Goal: Transaction & Acquisition: Purchase product/service

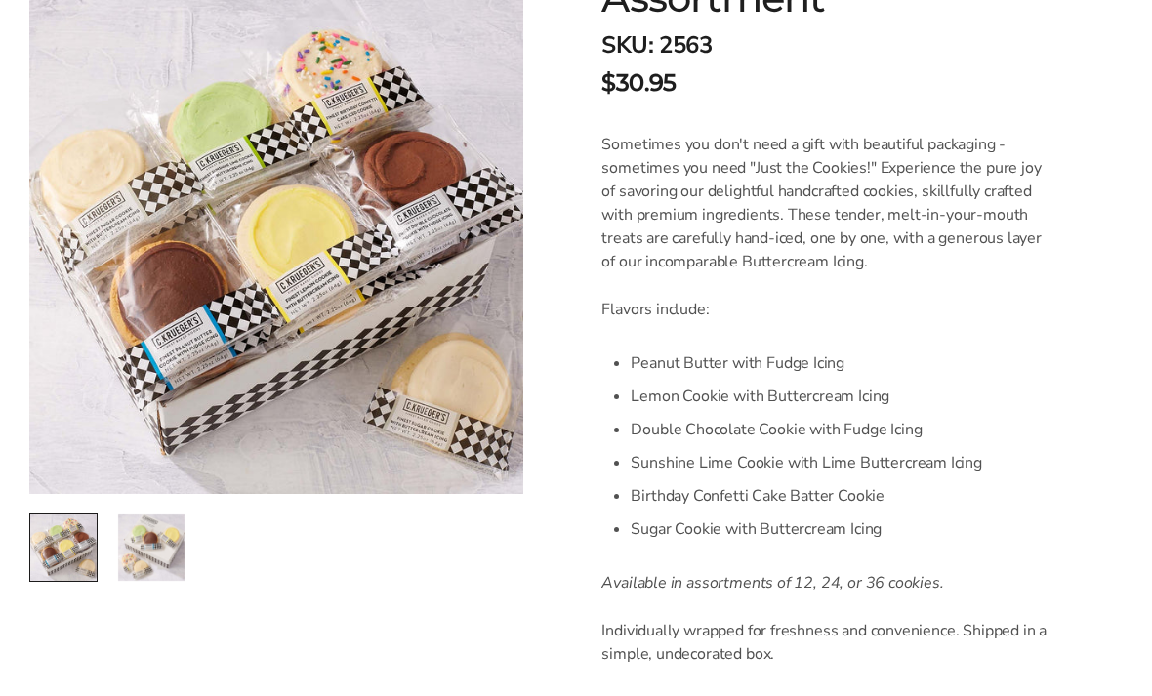
scroll to position [453, 0]
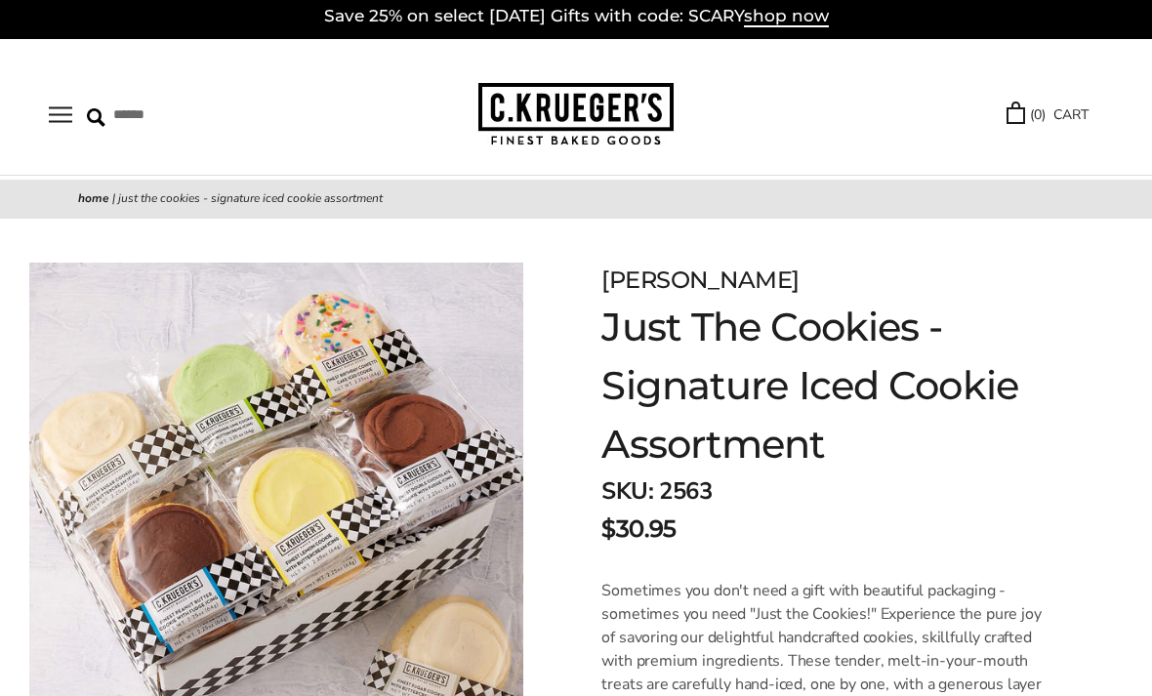
click at [134, 117] on input "Search" at bounding box center [195, 115] width 217 height 30
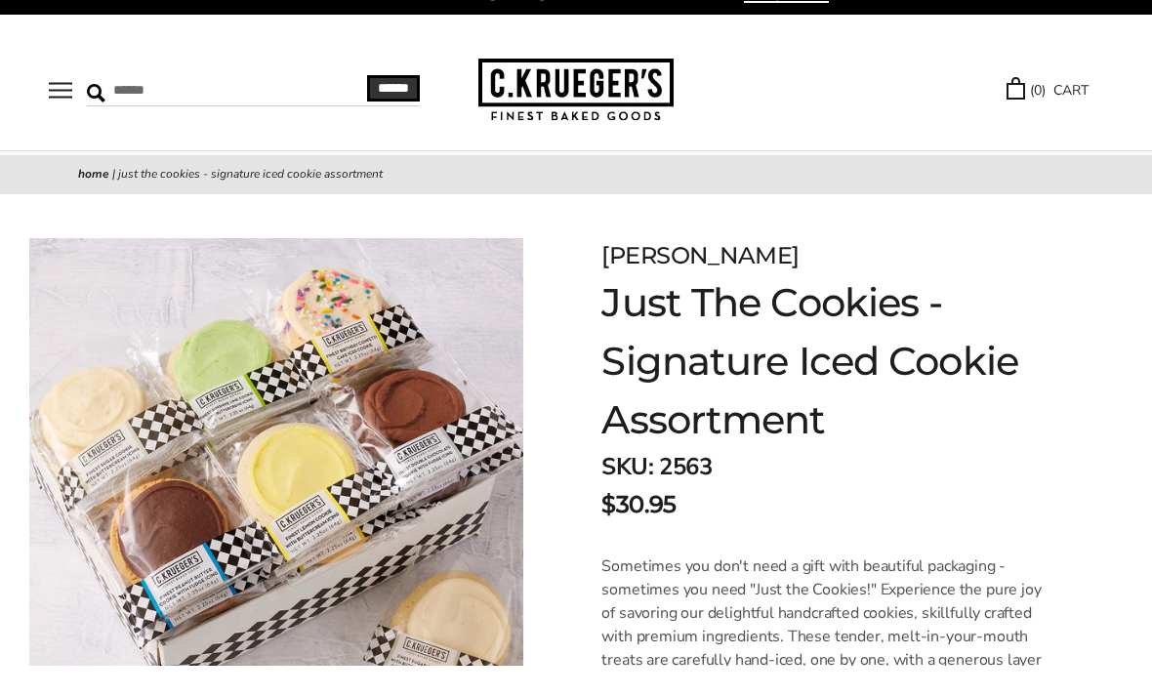
click at [402, 105] on form "******" at bounding box center [253, 120] width 333 height 31
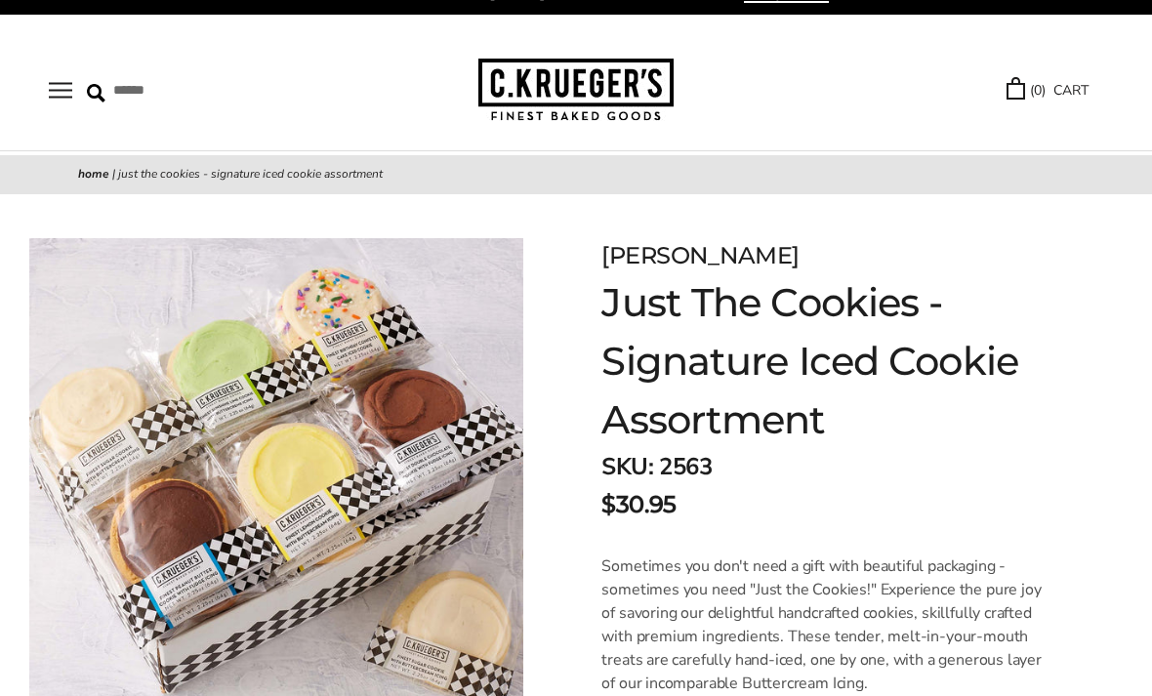
click at [388, 164] on div "Home | Just The Cookies - Signature Iced Cookie Assortment" at bounding box center [576, 174] width 1152 height 39
click at [439, 174] on nav "Home | Just The Cookies - Signature Iced Cookie Assortment" at bounding box center [576, 175] width 996 height 20
click at [155, 84] on input "Search" at bounding box center [195, 90] width 217 height 30
type input "**********"
click at [401, 91] on input "******" at bounding box center [393, 88] width 53 height 26
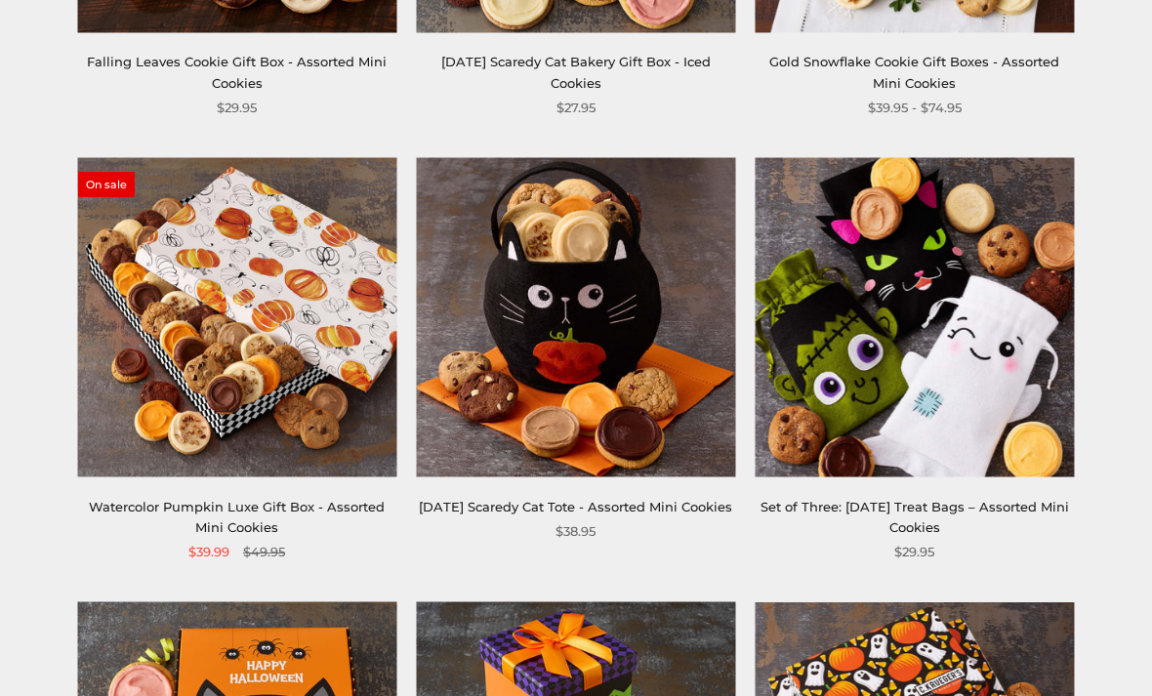
scroll to position [2424, 0]
click at [245, 499] on link "Watercolor Pumpkin Luxe Gift Box - Assorted Mini Cookies" at bounding box center [237, 517] width 296 height 36
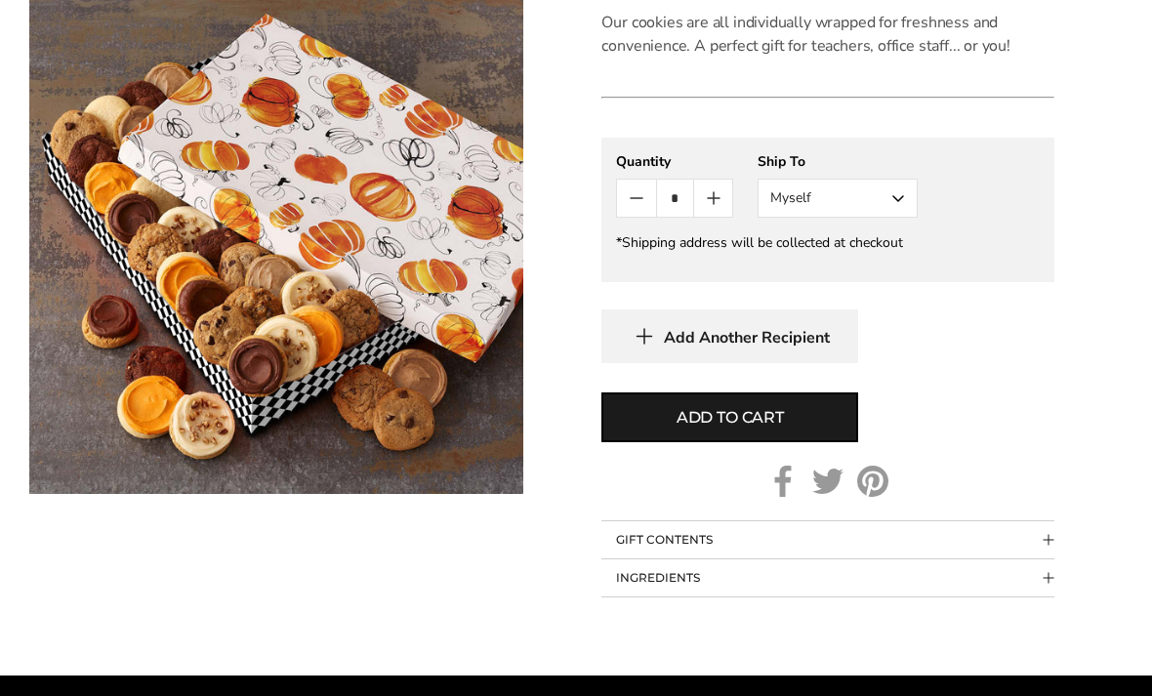
scroll to position [1001, 0]
click at [1035, 533] on button "GIFT CONTENTS" at bounding box center [827, 539] width 453 height 37
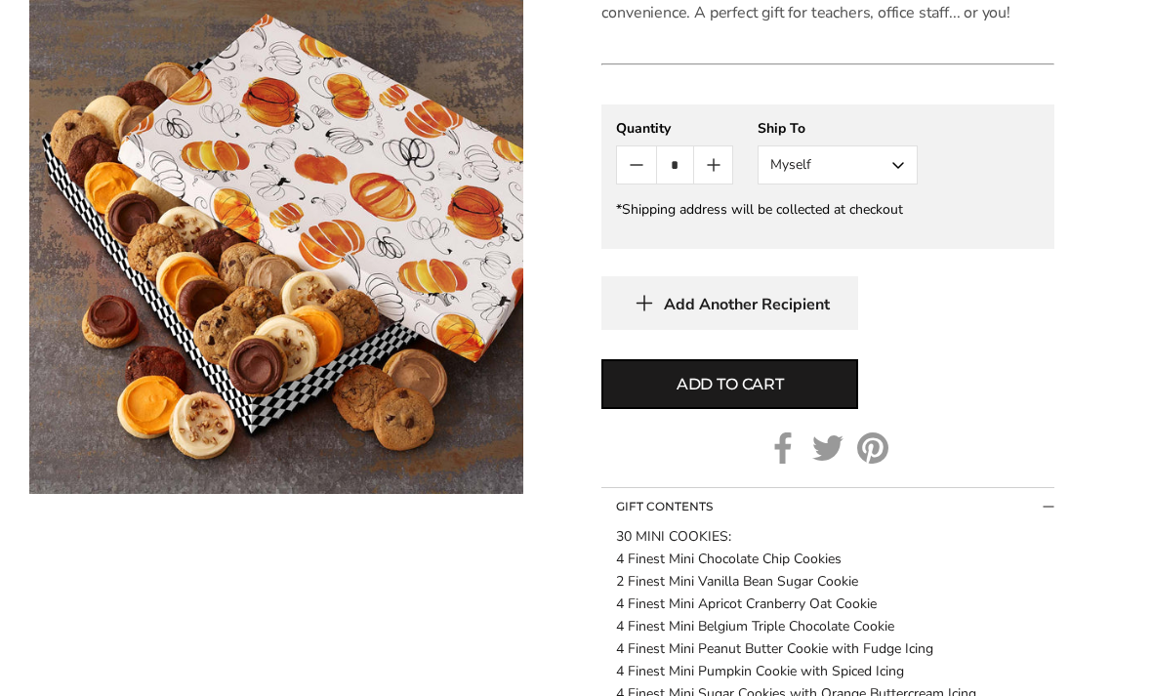
scroll to position [1044, 0]
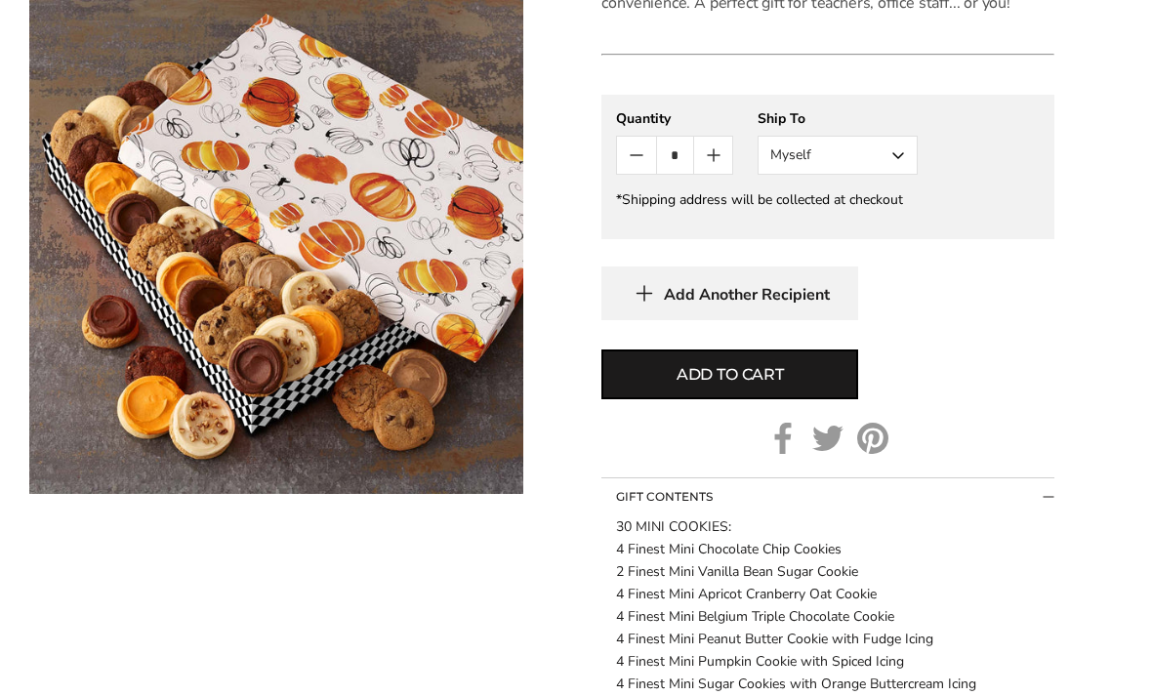
click at [758, 392] on button "Add to cart" at bounding box center [729, 375] width 257 height 50
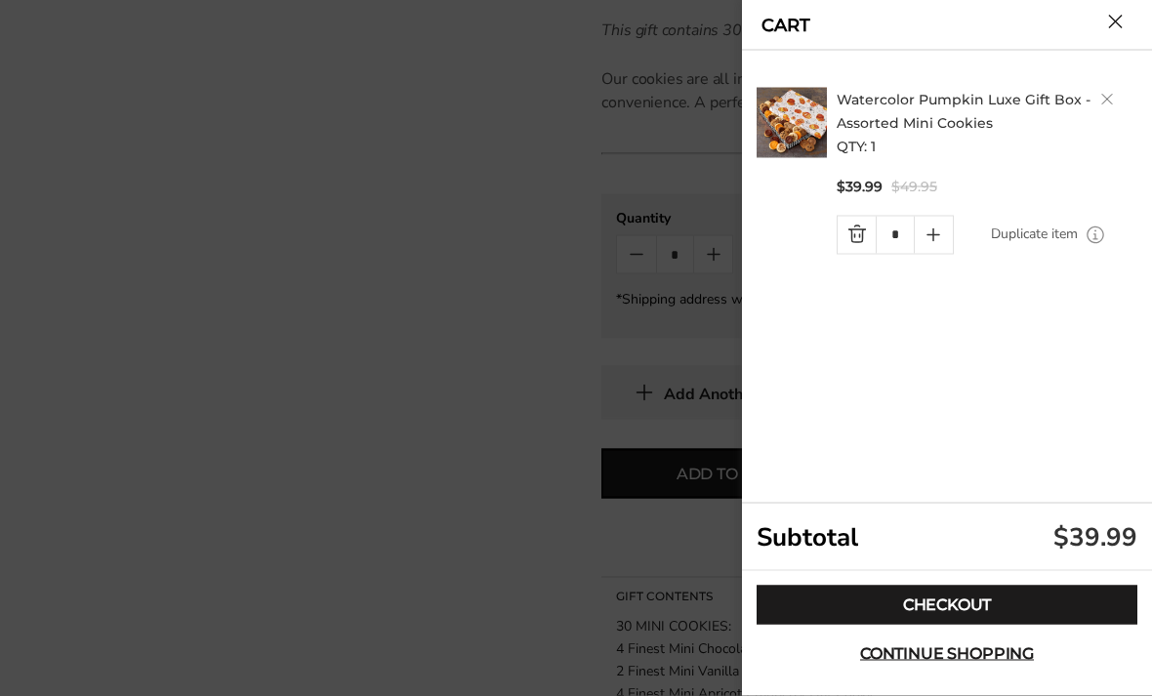
scroll to position [961, 0]
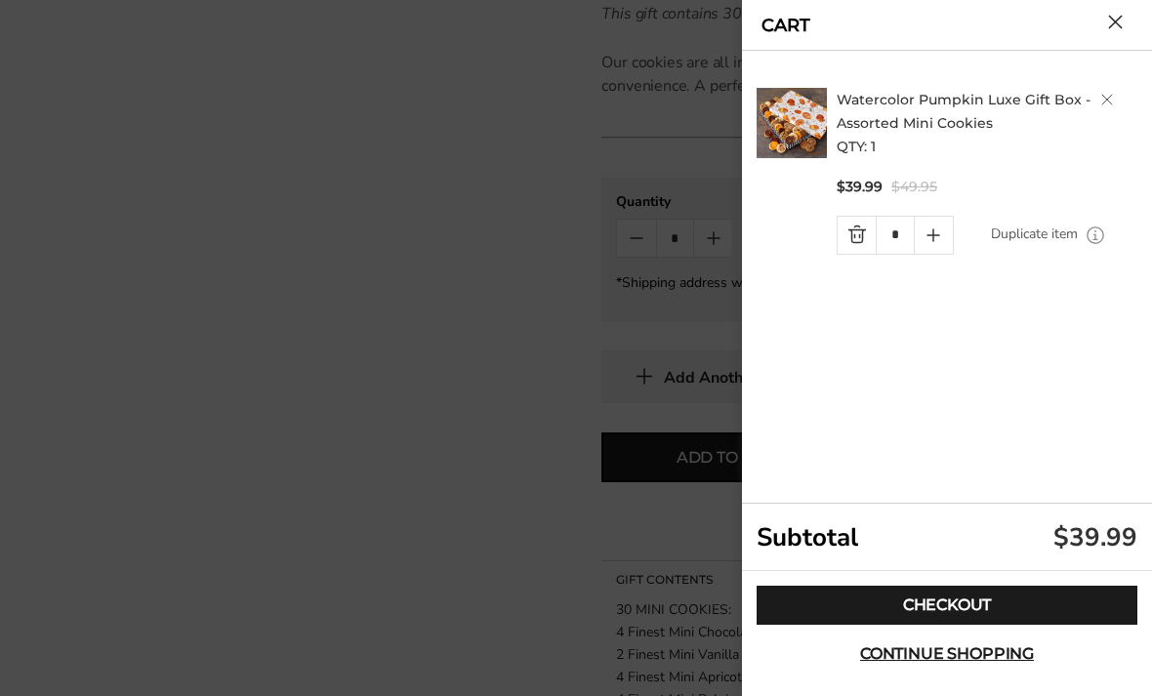
click at [1018, 625] on link "Checkout" at bounding box center [947, 605] width 381 height 39
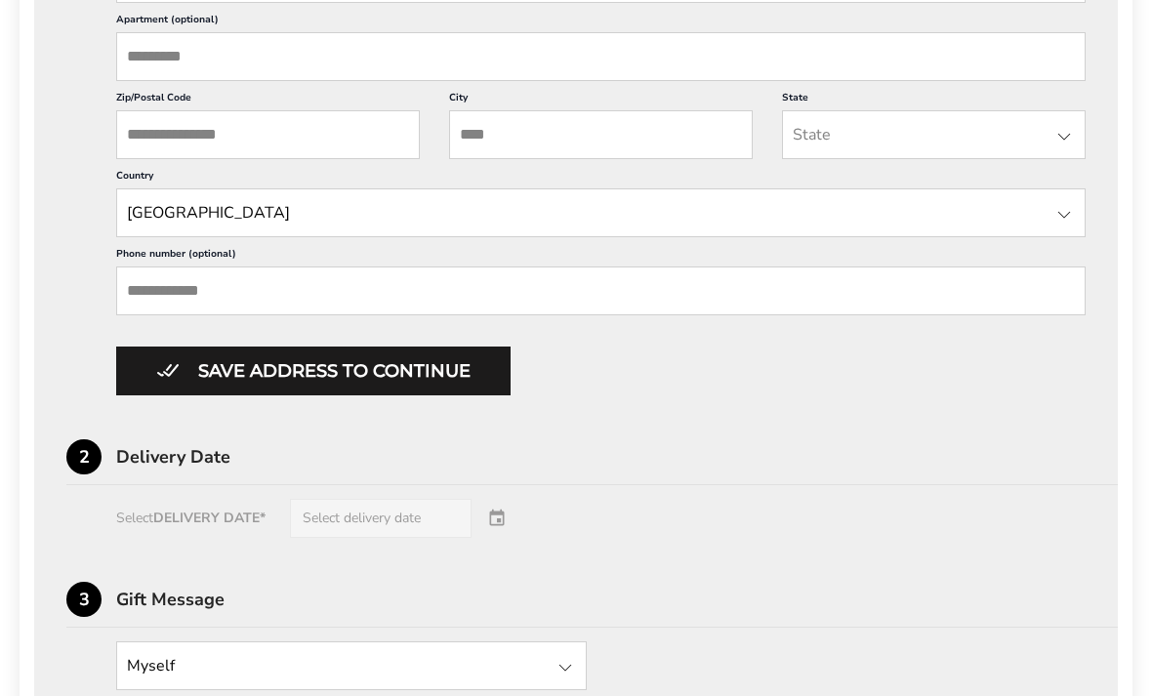
scroll to position [936, 0]
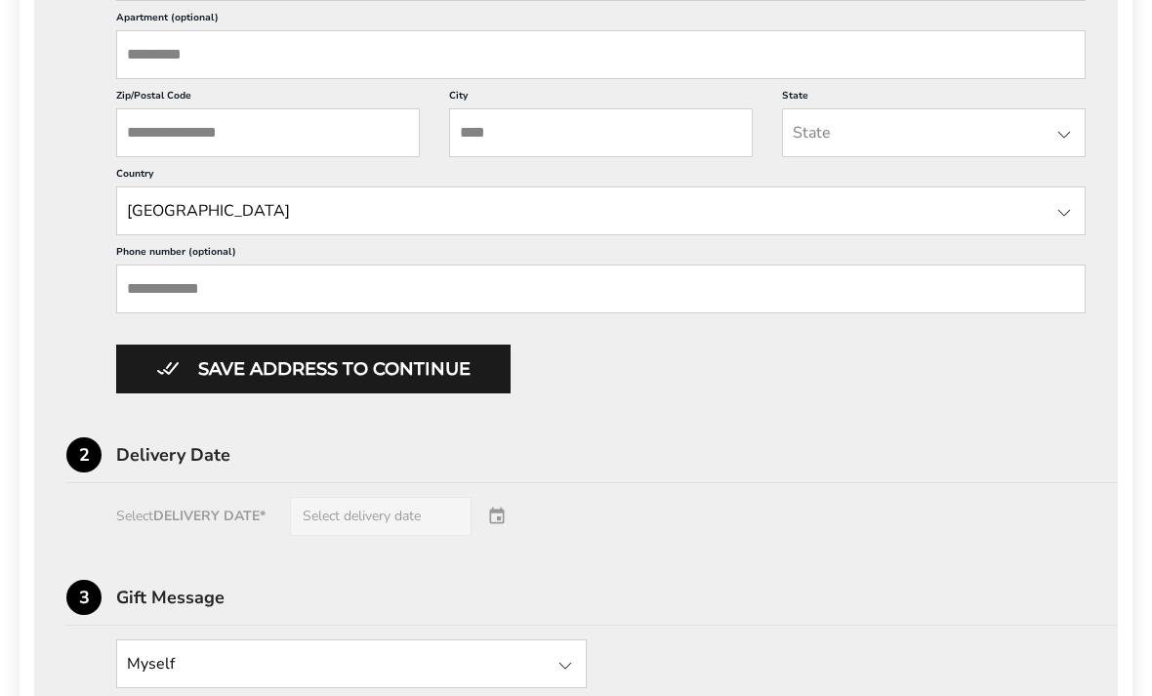
click at [237, 536] on div "Select DELIVERY DATE* Select delivery date" at bounding box center [575, 516] width 1019 height 39
click at [510, 536] on div "Select DELIVERY DATE* Select delivery date" at bounding box center [575, 516] width 1019 height 39
click at [509, 536] on div "Select DELIVERY DATE* Select delivery date" at bounding box center [575, 516] width 1019 height 39
click at [539, 536] on div "Select DELIVERY DATE* Select delivery date" at bounding box center [575, 516] width 1019 height 39
click at [433, 536] on div "Select DELIVERY DATE* Select delivery date" at bounding box center [575, 516] width 1019 height 39
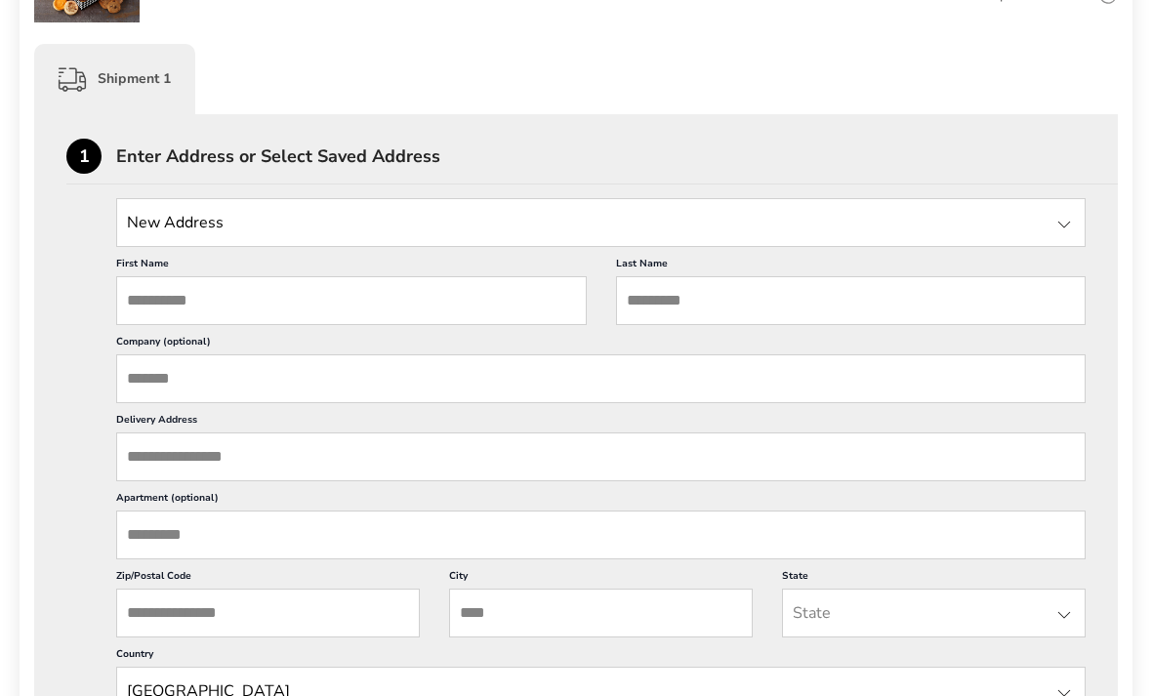
scroll to position [455, 0]
click at [205, 305] on input "First Name" at bounding box center [351, 300] width 471 height 49
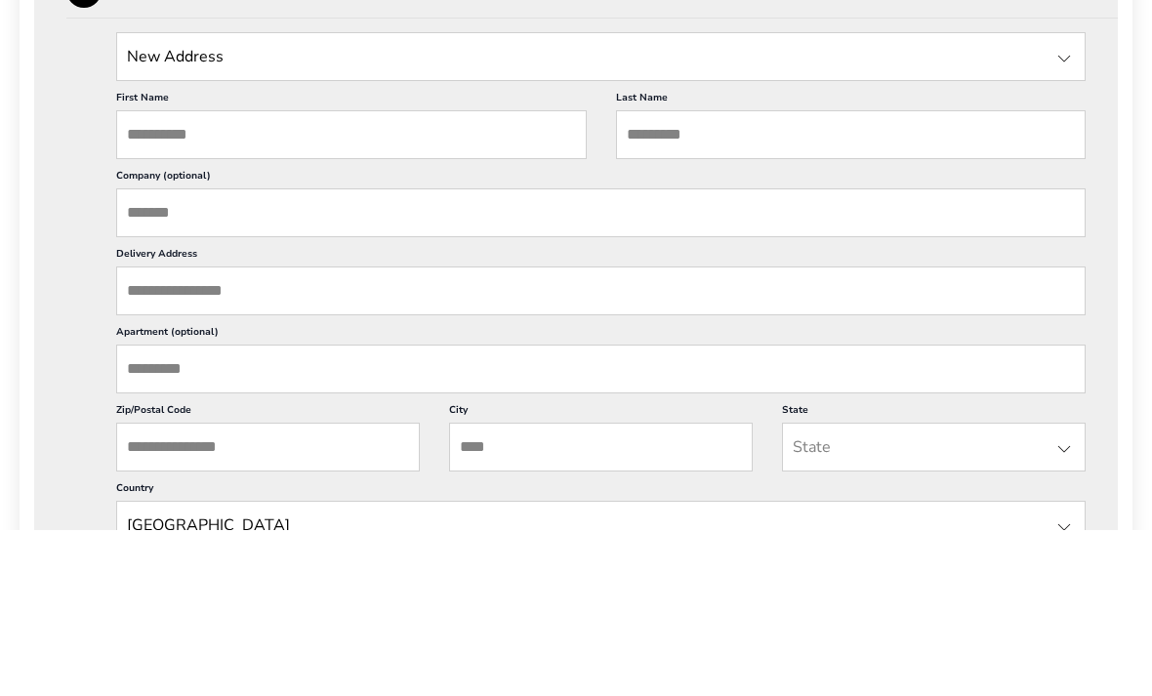
type input "*****"
type input "*******"
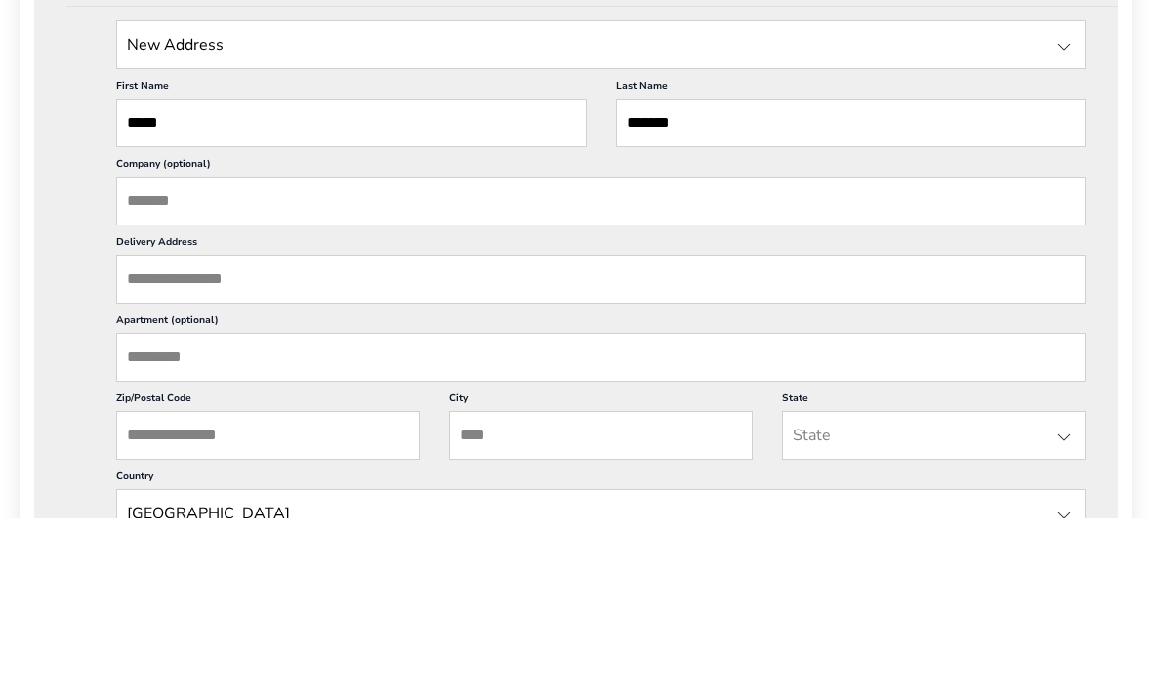
click at [218, 433] on input "Delivery Address" at bounding box center [600, 457] width 969 height 49
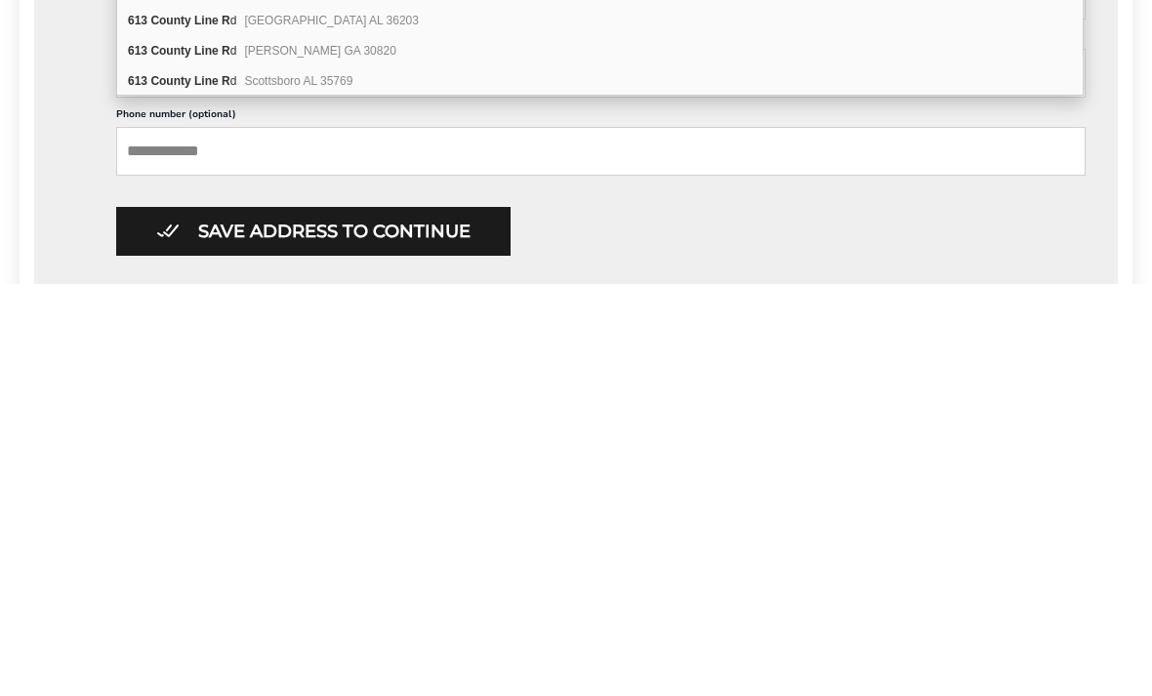
scroll to position [663, 0]
type input "**********"
click at [158, 538] on input "Phone number (optional)" at bounding box center [600, 562] width 969 height 49
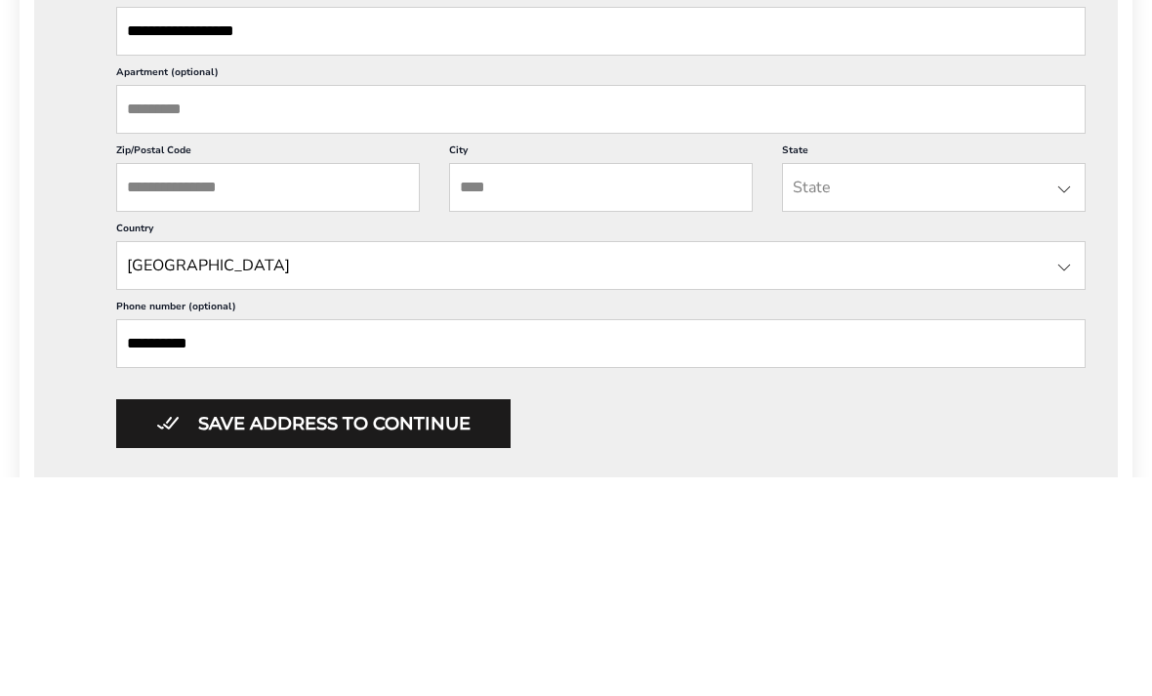
type input "**********"
click at [524, 382] on input "City" at bounding box center [601, 406] width 304 height 49
type input "******"
click at [824, 382] on input "State" at bounding box center [934, 406] width 304 height 49
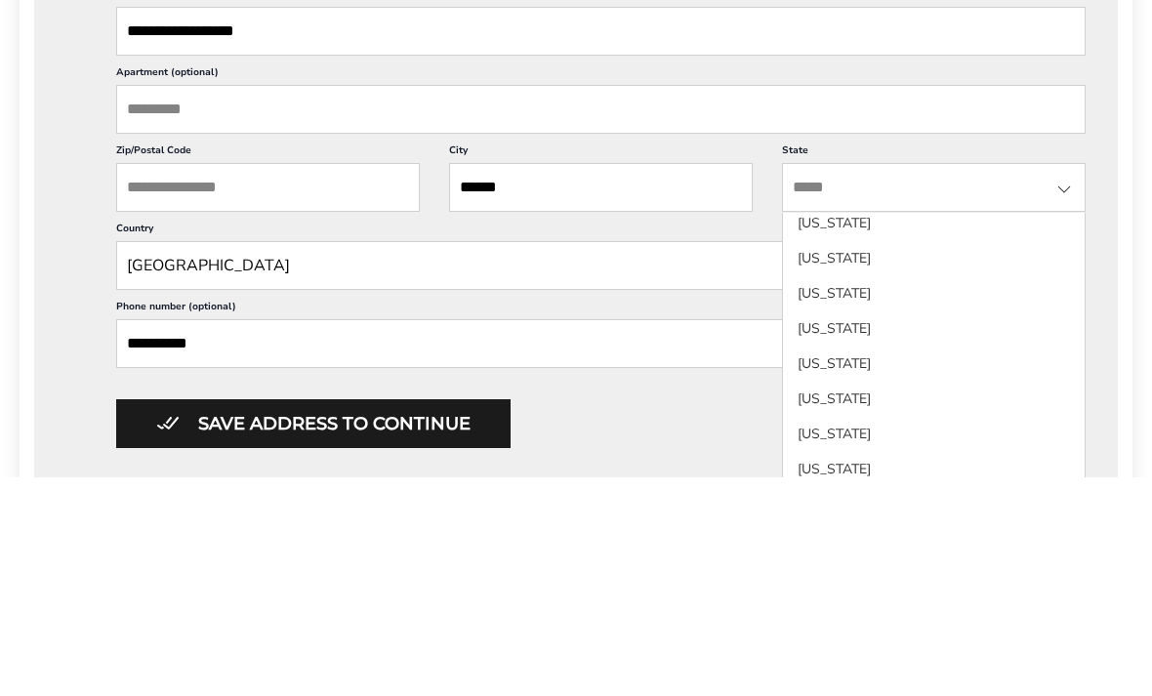
scroll to position [361, 0]
click at [840, 457] on li "[US_STATE]" at bounding box center [934, 474] width 302 height 35
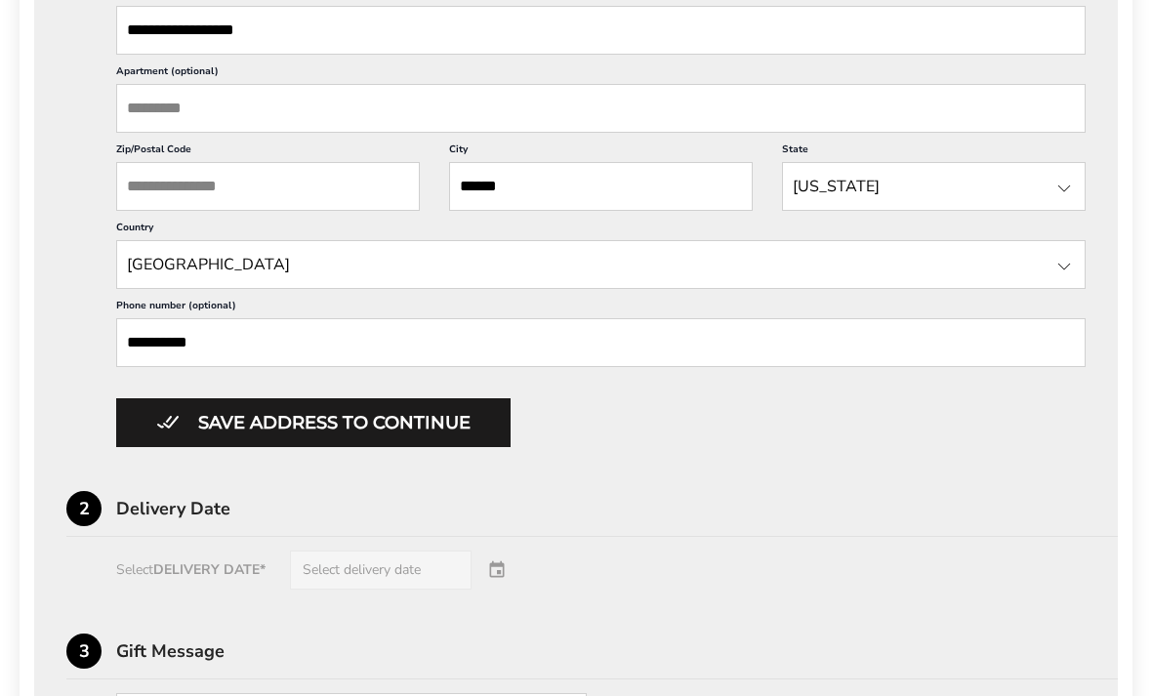
click at [141, 211] on input "Zip/Postal Code" at bounding box center [268, 186] width 304 height 49
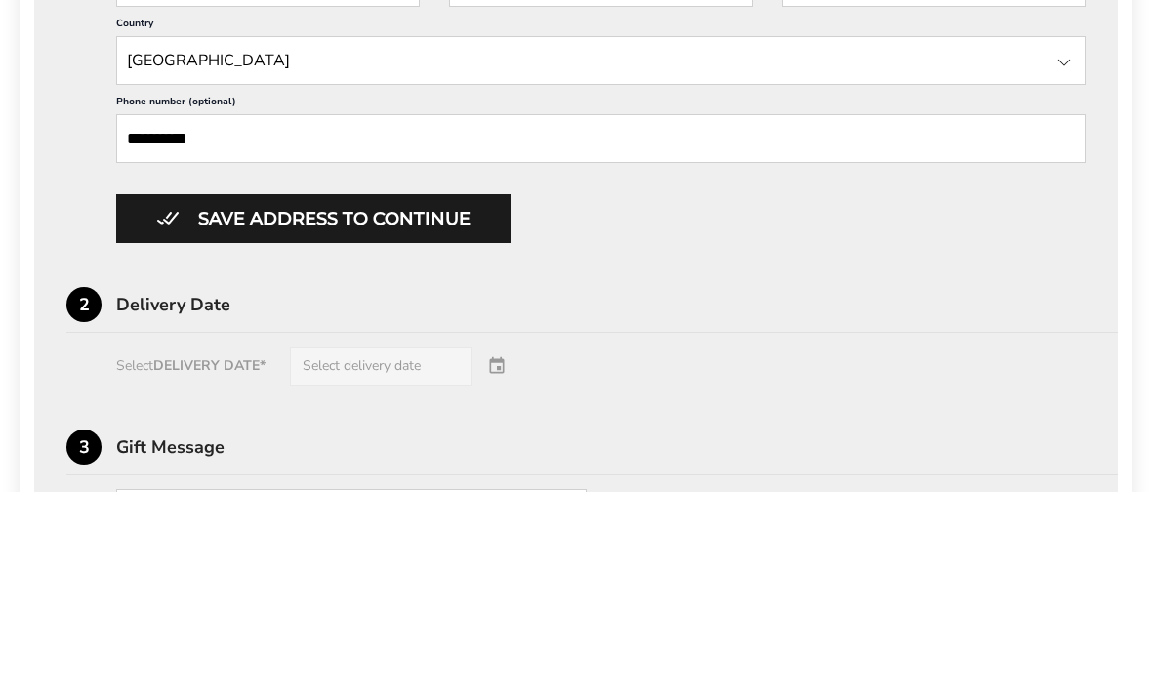
type input "*****"
click at [479, 399] on button "Save address to continue" at bounding box center [313, 423] width 394 height 49
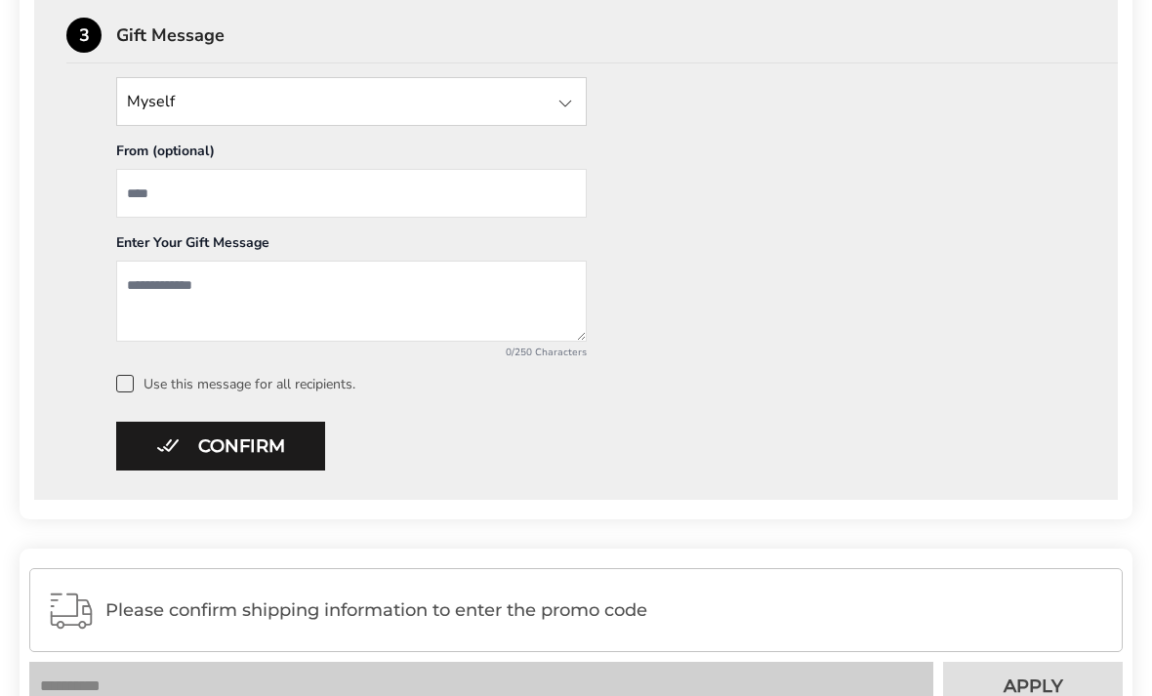
scroll to position [919, 0]
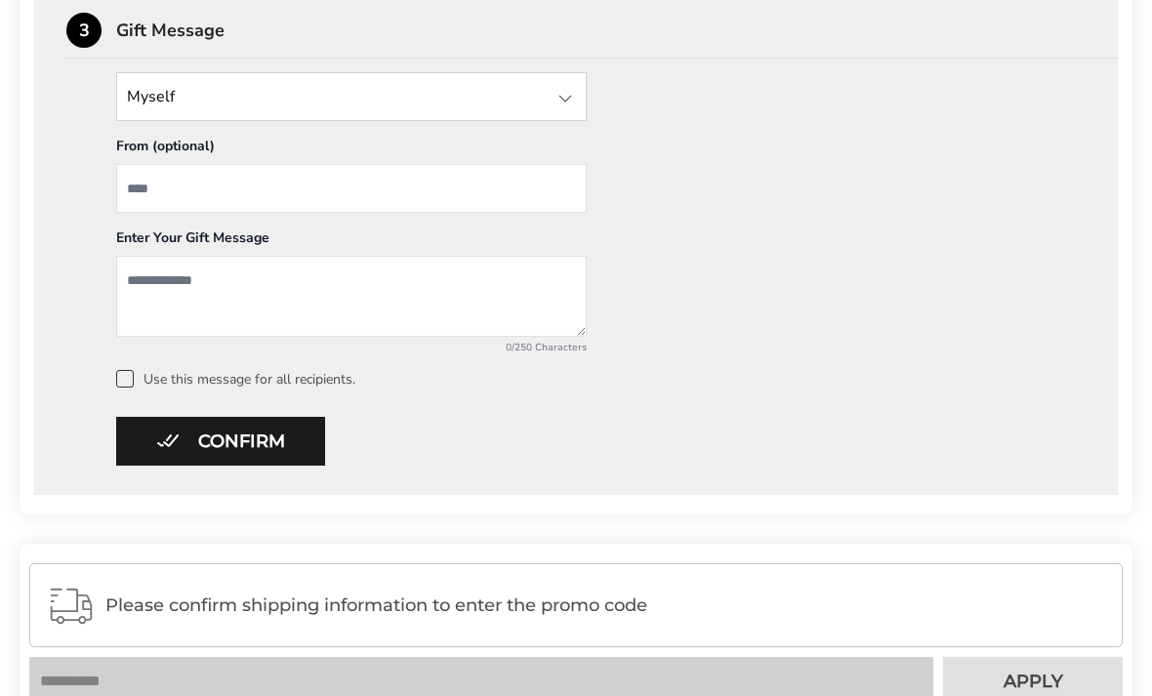
click at [278, 439] on button "Confirm" at bounding box center [220, 441] width 209 height 49
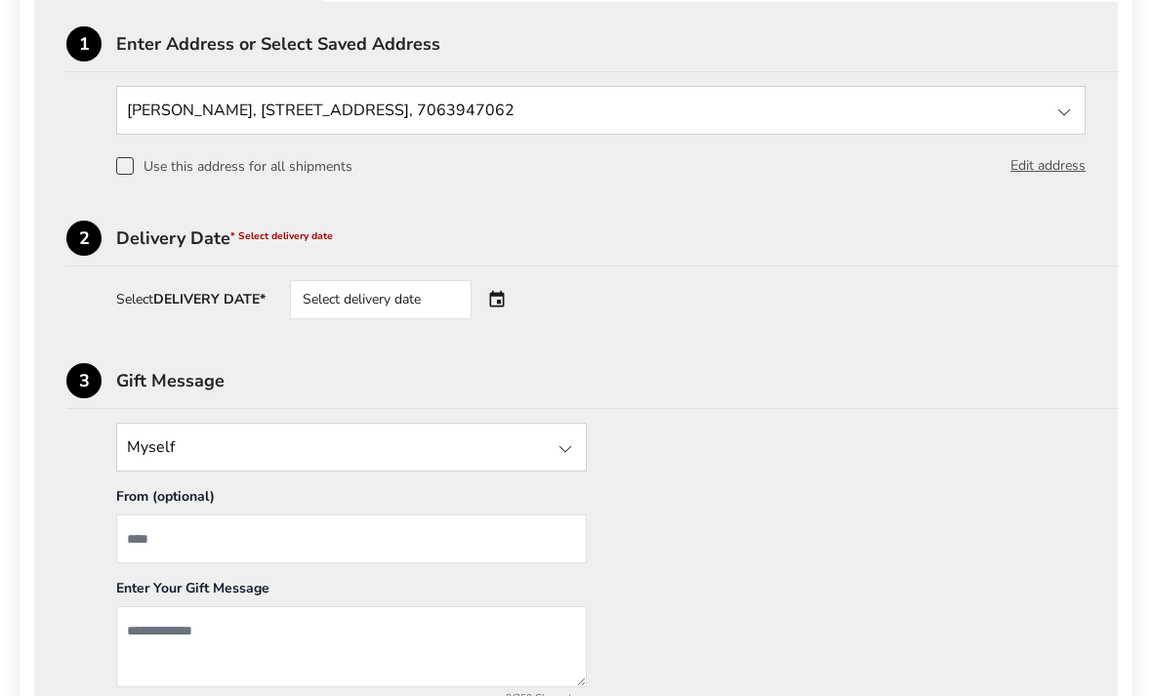
click at [490, 300] on div "Select delivery date" at bounding box center [408, 300] width 236 height 39
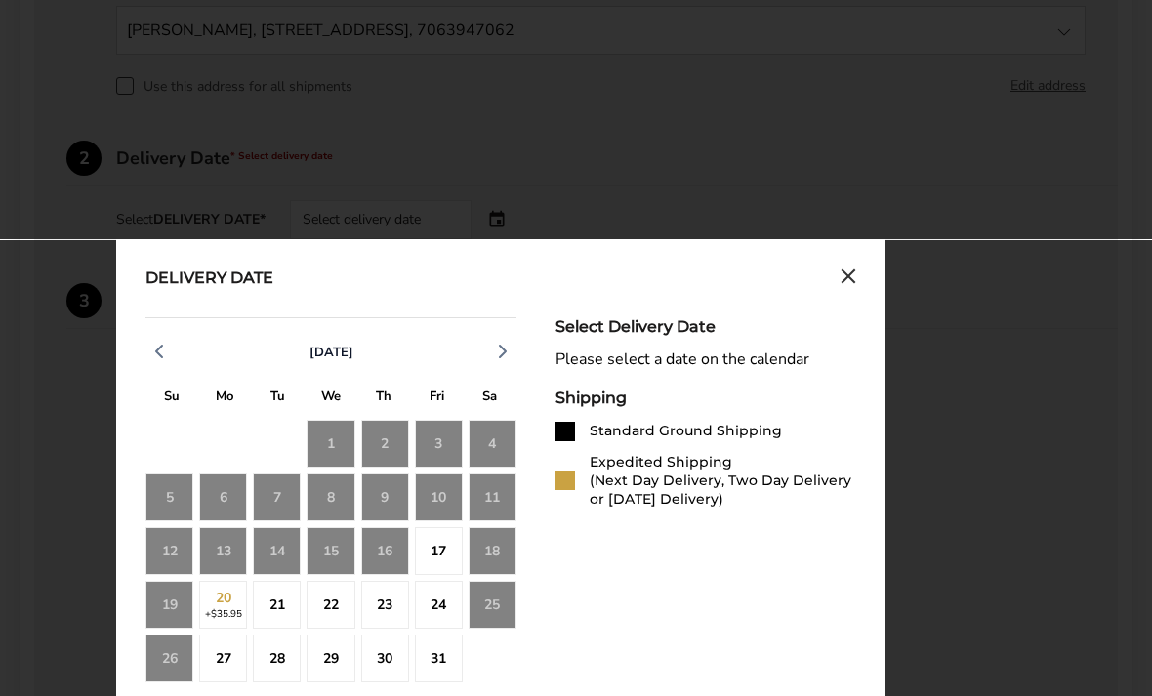
scroll to position [648, 0]
click at [387, 561] on div "16" at bounding box center [385, 551] width 48 height 48
click at [387, 556] on div "16" at bounding box center [385, 551] width 48 height 48
click at [396, 556] on div "16" at bounding box center [385, 551] width 48 height 48
click at [508, 553] on div "18" at bounding box center [493, 551] width 48 height 48
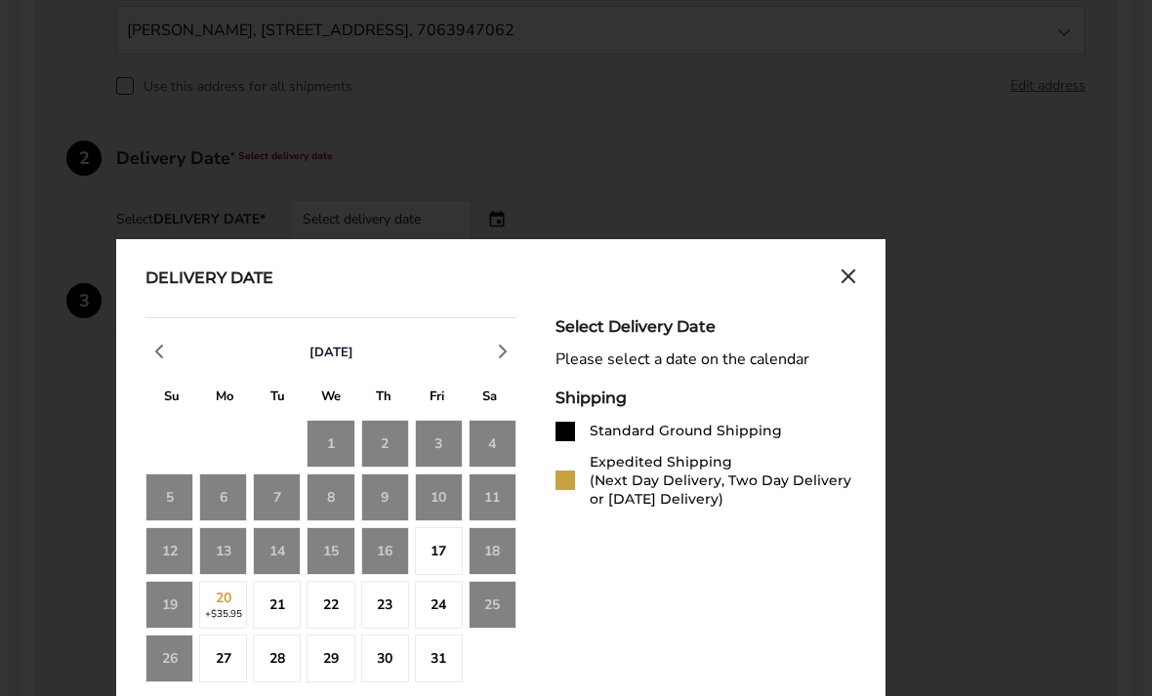
click at [502, 564] on div "18" at bounding box center [493, 551] width 48 height 48
click at [166, 611] on div "19" at bounding box center [169, 605] width 48 height 48
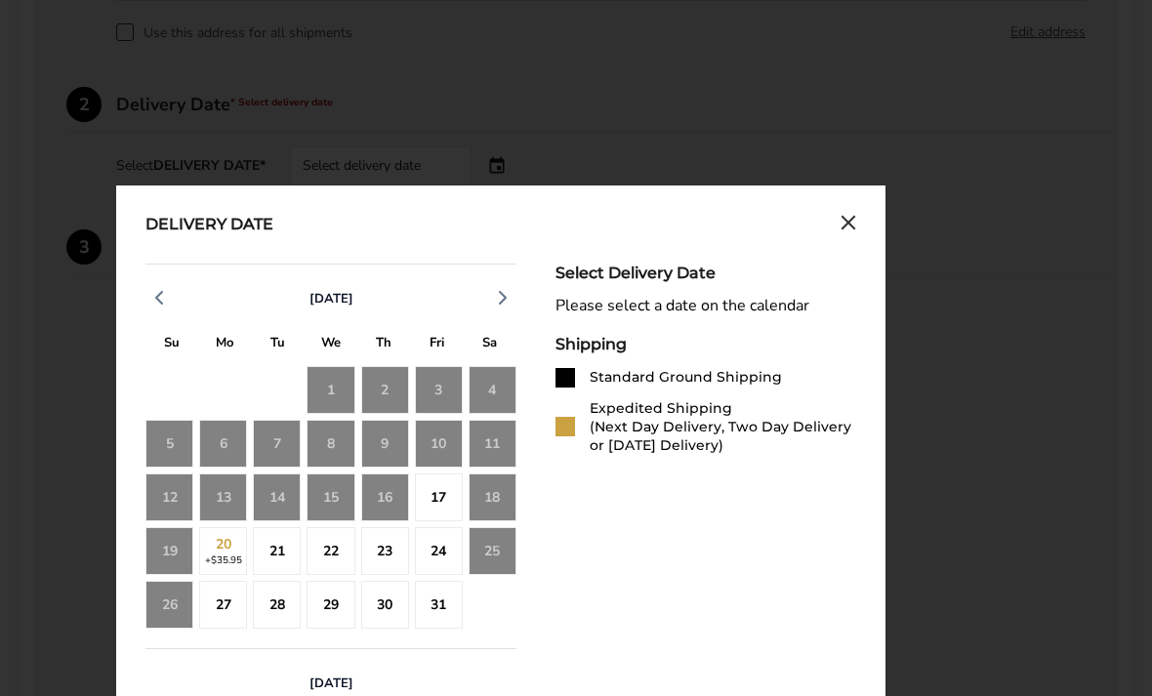
scroll to position [697, 0]
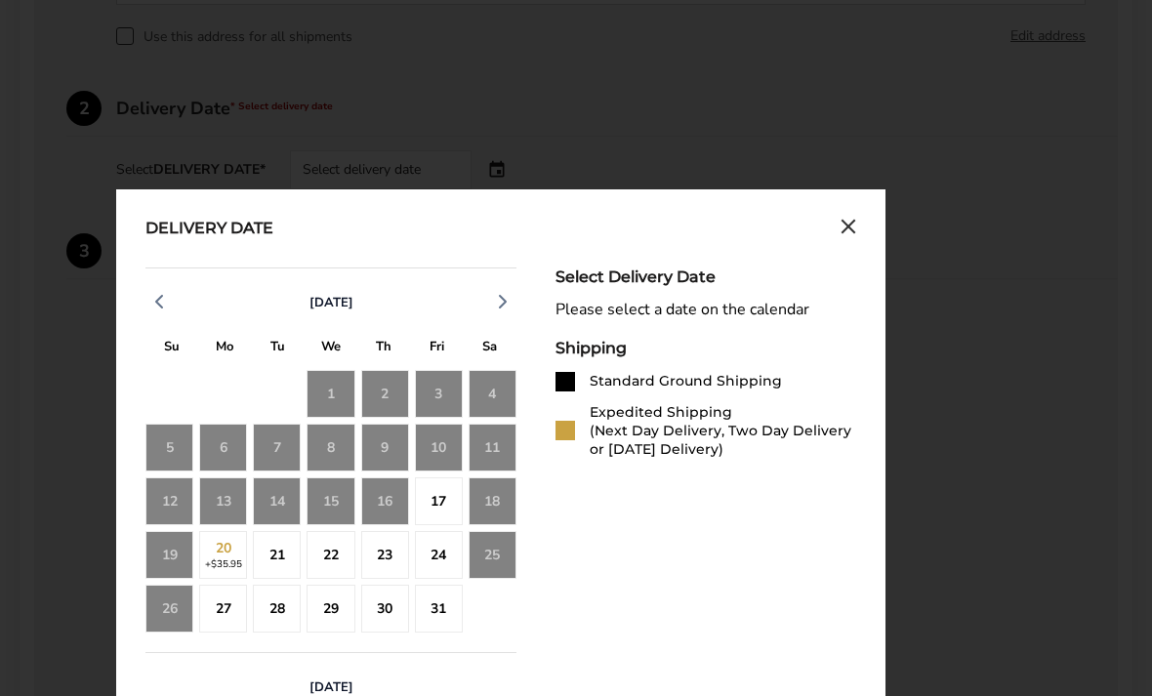
click at [676, 383] on div "Standard Ground Shipping" at bounding box center [686, 382] width 192 height 19
click at [631, 377] on div "Standard Ground Shipping" at bounding box center [686, 382] width 192 height 19
click at [402, 490] on div "16" at bounding box center [385, 502] width 48 height 48
click at [387, 523] on div "16" at bounding box center [385, 502] width 48 height 48
click at [387, 522] on div "16" at bounding box center [385, 502] width 48 height 48
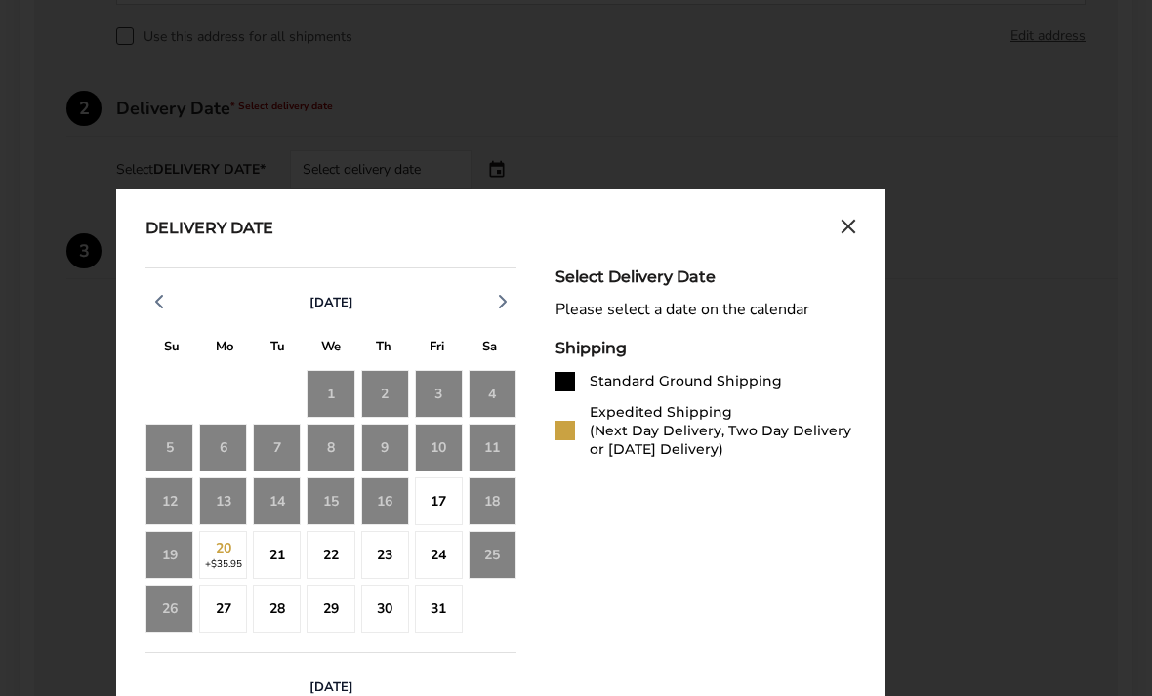
click at [453, 506] on div "17" at bounding box center [439, 502] width 48 height 48
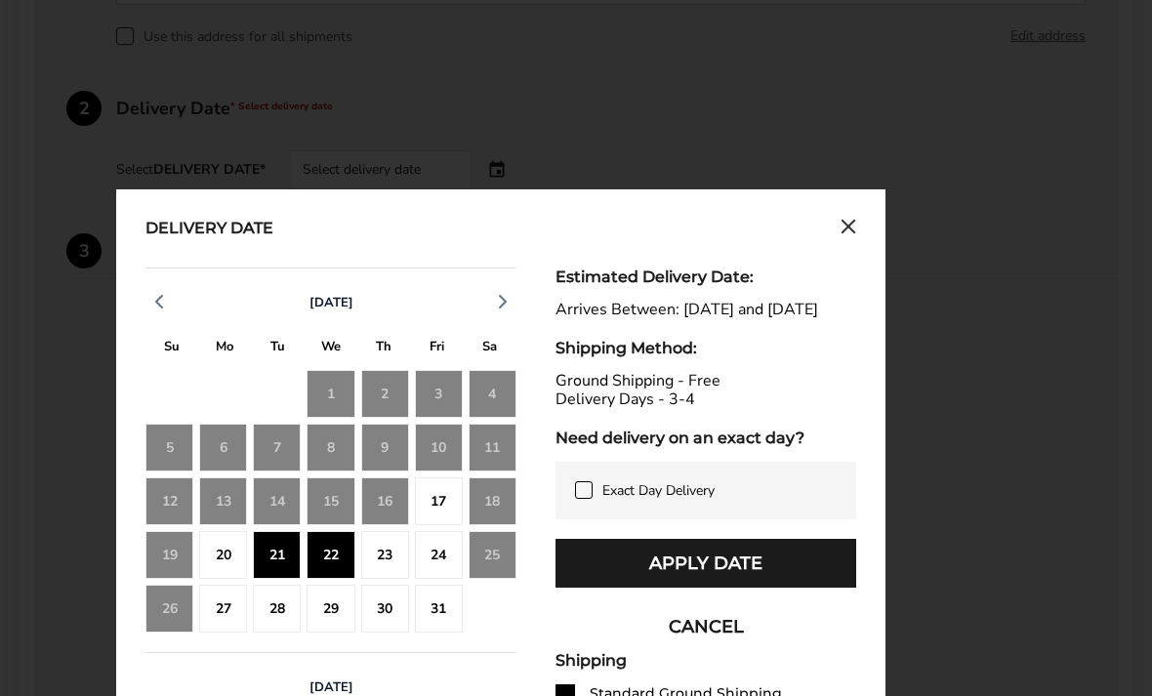
scroll to position [698, 0]
click at [500, 503] on div "18" at bounding box center [493, 501] width 48 height 48
click at [503, 509] on div "18" at bounding box center [493, 501] width 48 height 48
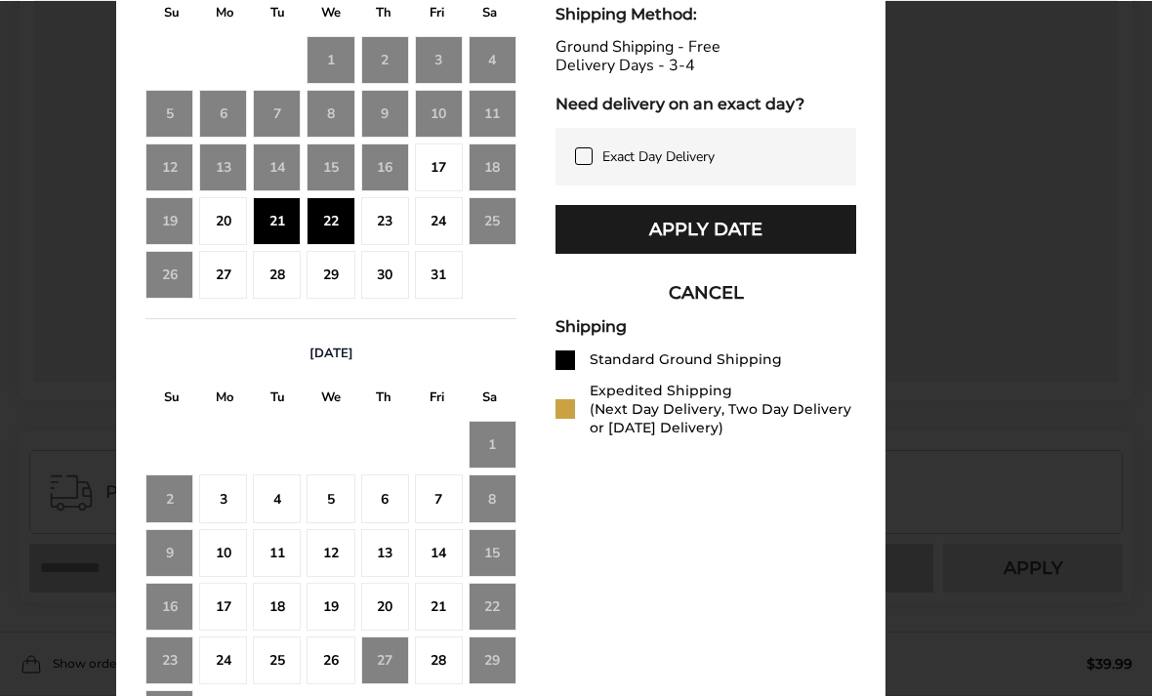
scroll to position [1033, 0]
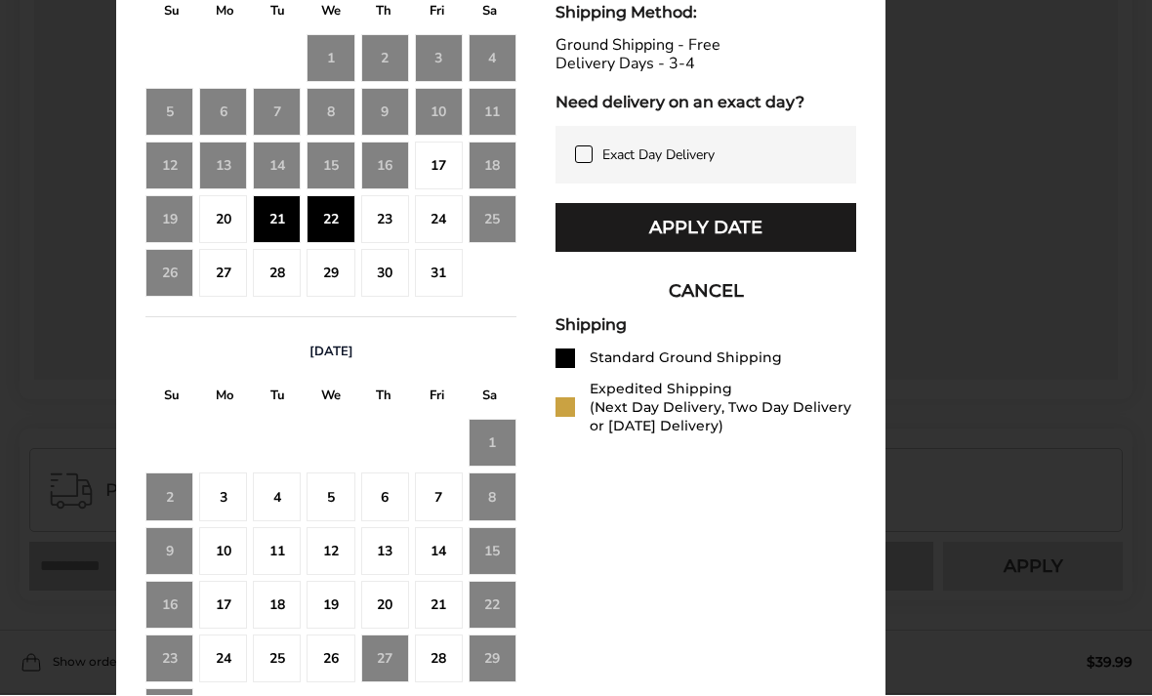
click at [495, 163] on div "18" at bounding box center [493, 167] width 48 height 48
click at [502, 181] on div "18" at bounding box center [493, 167] width 48 height 48
click at [515, 152] on div "18" at bounding box center [493, 167] width 48 height 48
click at [278, 219] on div "21" at bounding box center [277, 220] width 48 height 48
click at [515, 152] on div "18" at bounding box center [493, 167] width 48 height 48
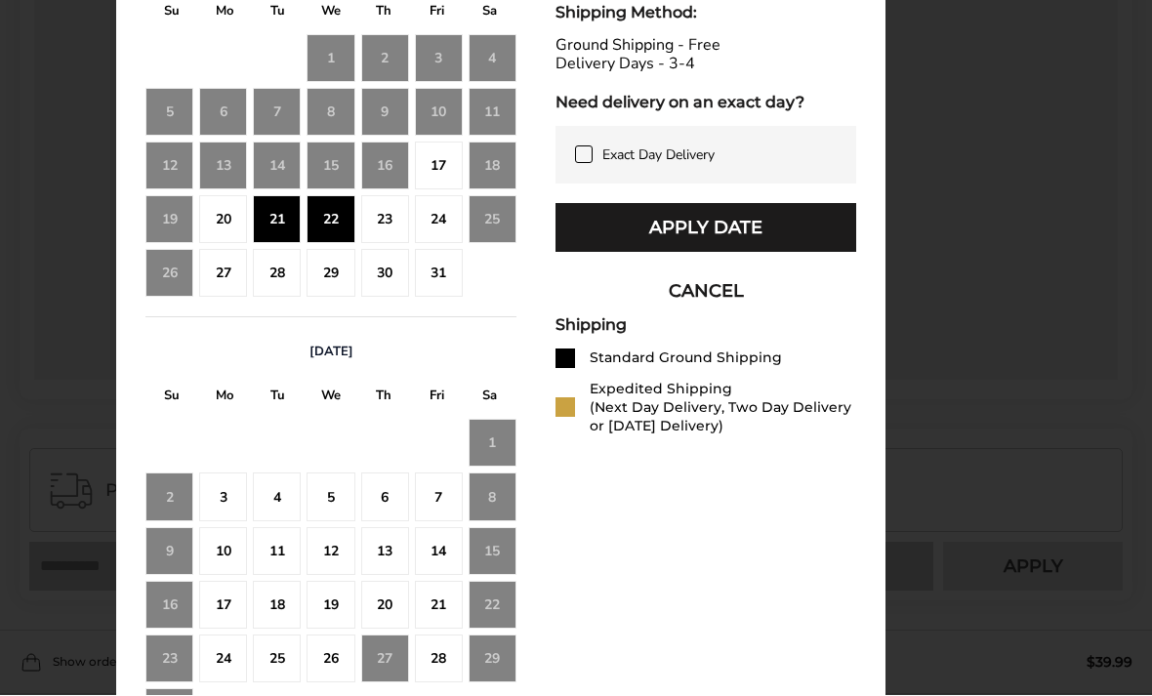
click at [309, 213] on div "22" at bounding box center [331, 220] width 48 height 48
click at [282, 232] on div "21" at bounding box center [277, 220] width 48 height 48
click at [663, 249] on button "Apply Date" at bounding box center [706, 228] width 301 height 49
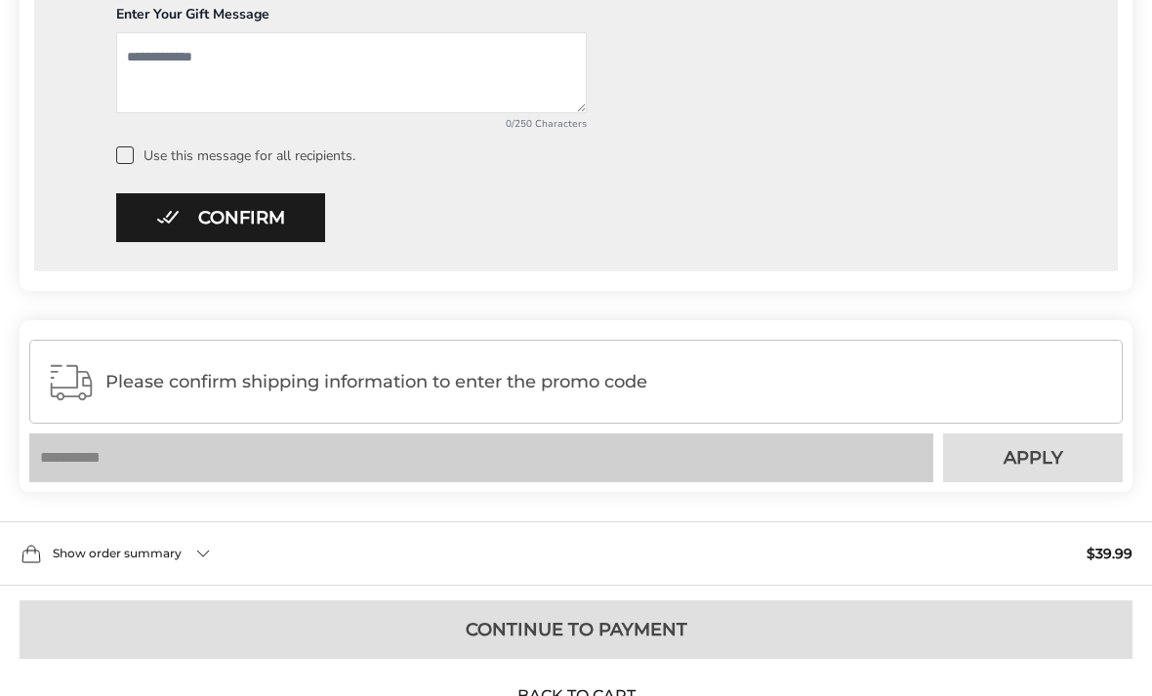
scroll to position [1143, 0]
click at [556, 401] on div "Please confirm shipping information to enter the promo code" at bounding box center [575, 381] width 1093 height 84
click at [272, 226] on button "Confirm" at bounding box center [220, 216] width 209 height 49
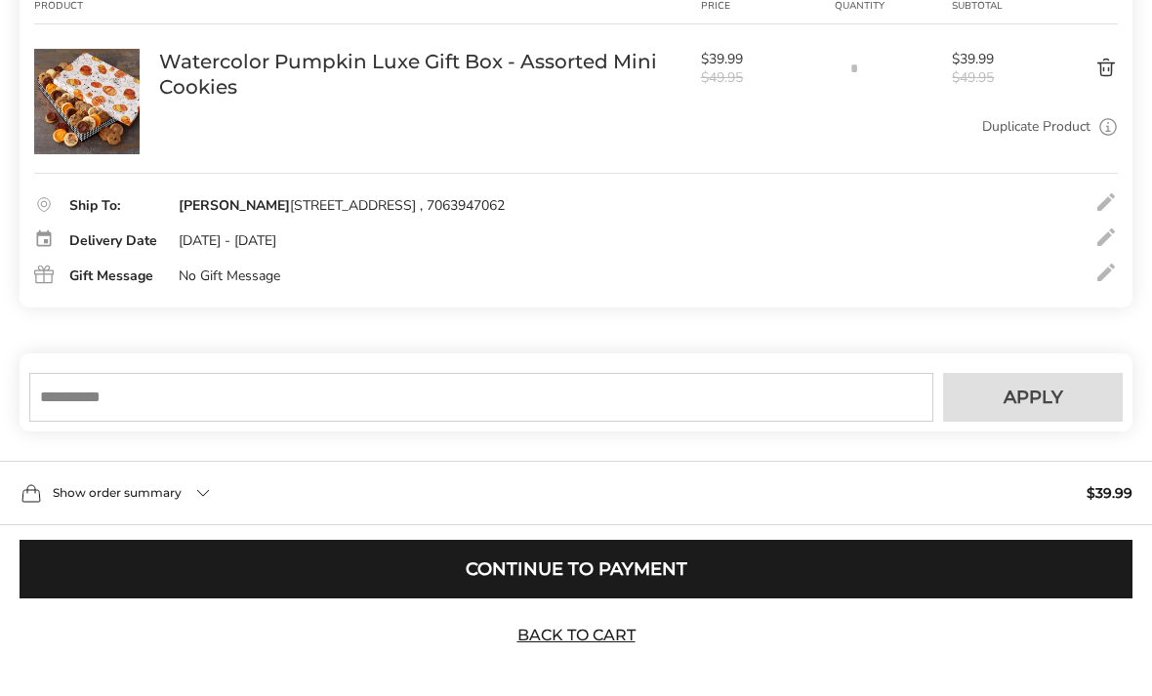
click at [713, 598] on button "Continue to Payment" at bounding box center [576, 569] width 1113 height 59
